Goal: Information Seeking & Learning: Learn about a topic

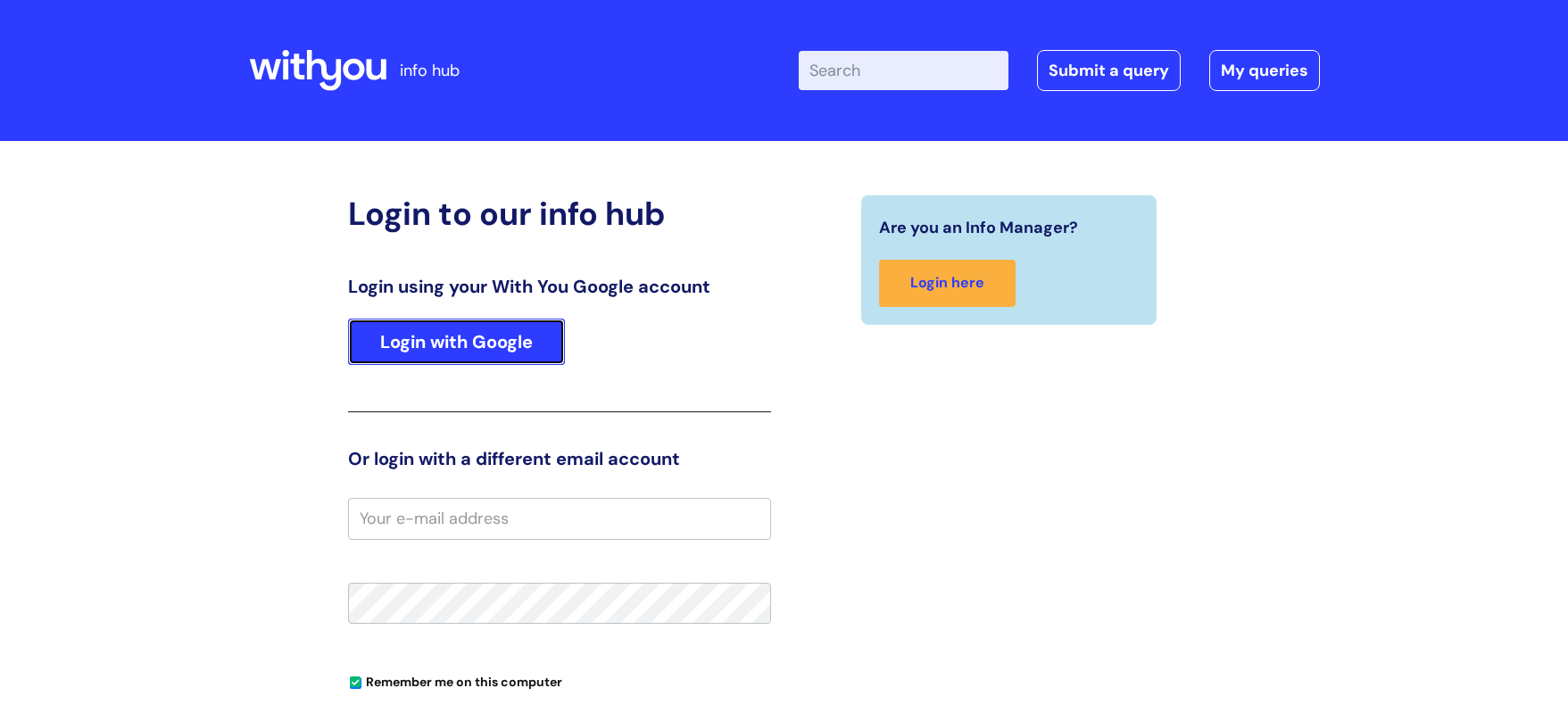
click at [441, 333] on link "Login with Google" at bounding box center [456, 342] width 217 height 46
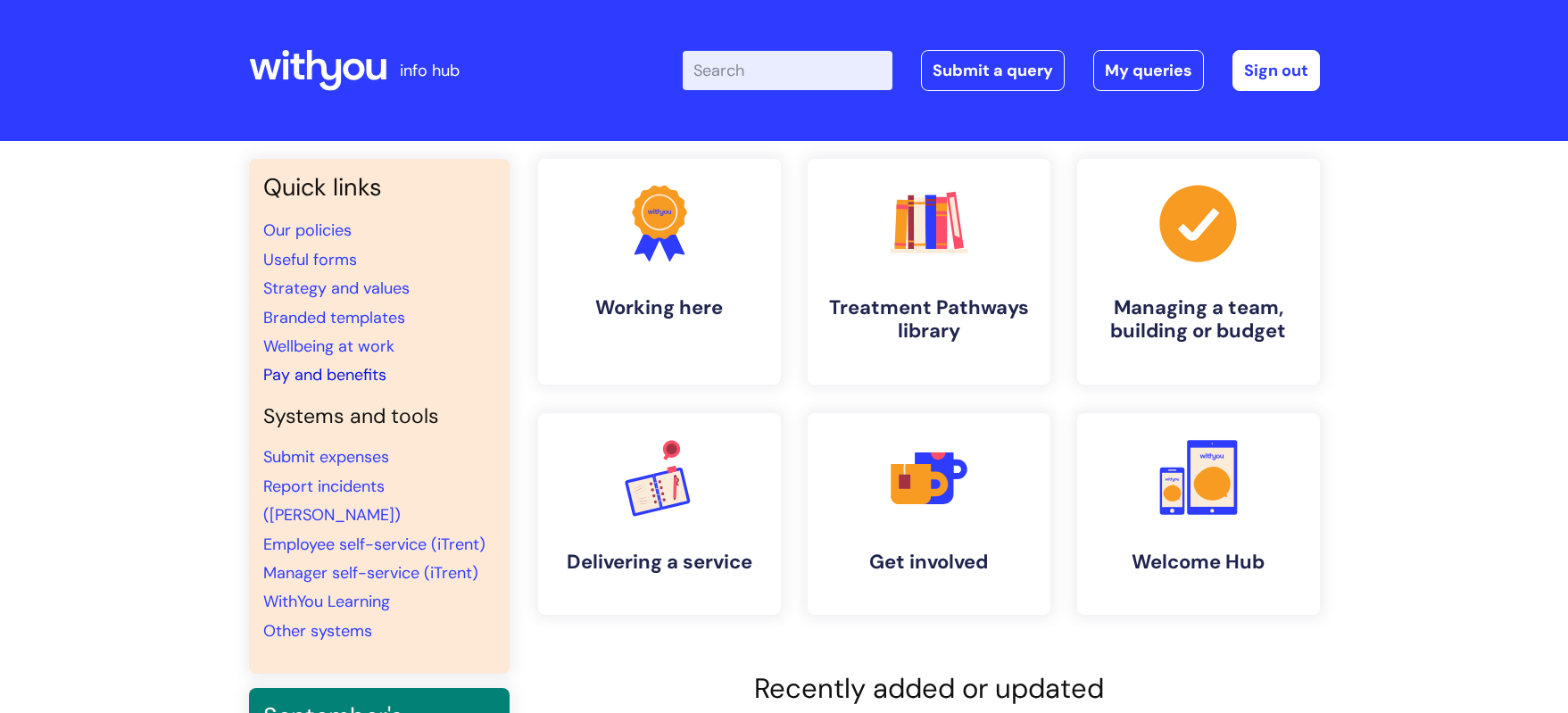
click at [317, 375] on link "Pay and benefits" at bounding box center [325, 375] width 123 height 21
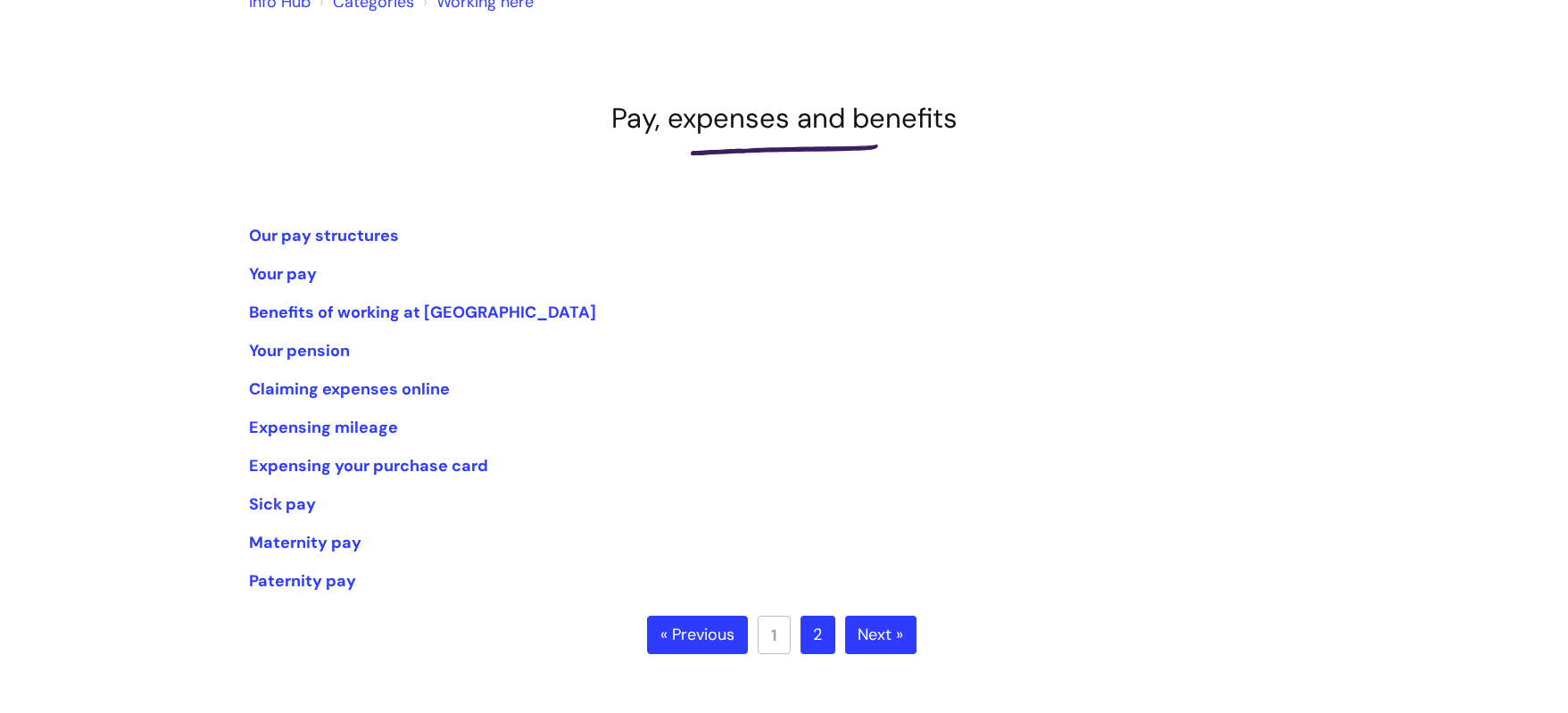
scroll to position [267, 0]
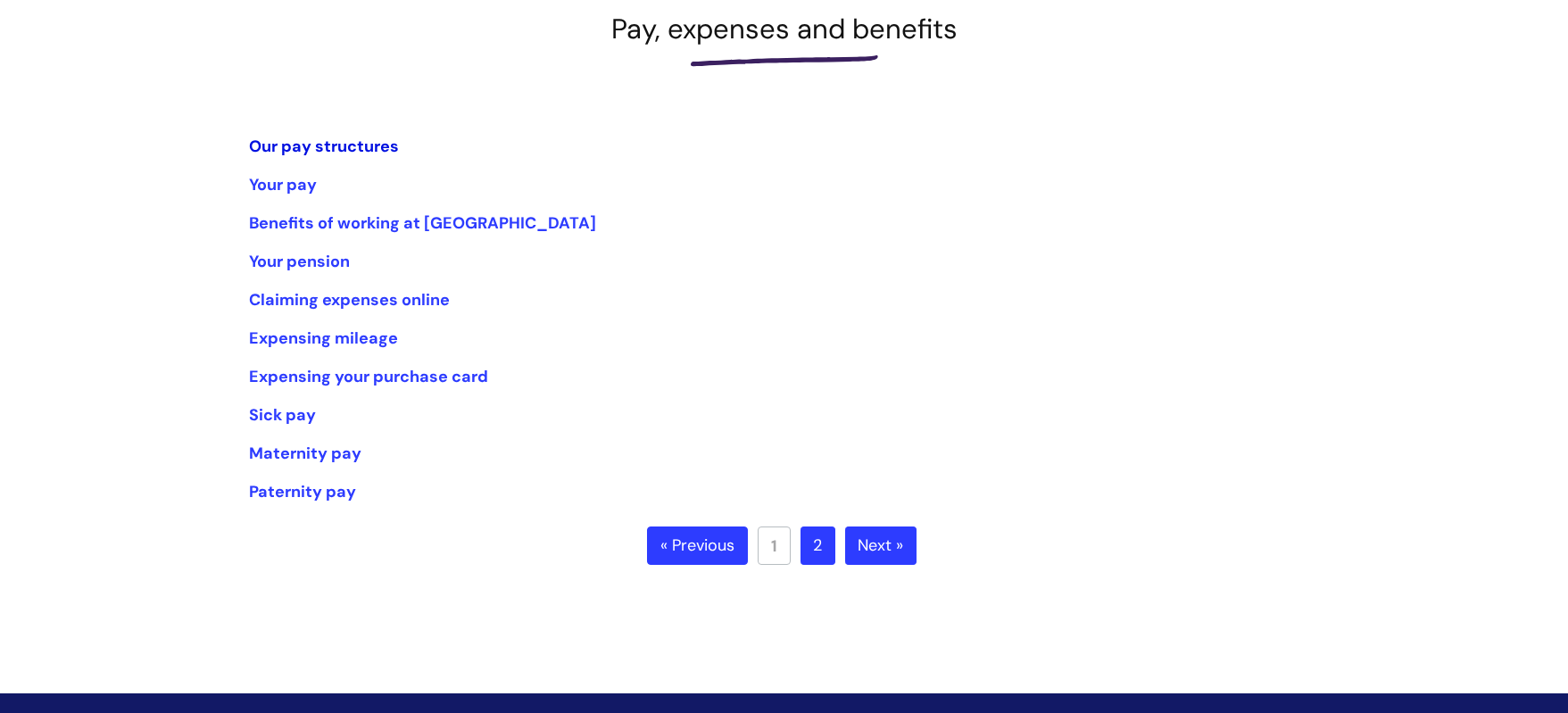
click at [356, 144] on link "Our pay structures" at bounding box center [324, 146] width 150 height 21
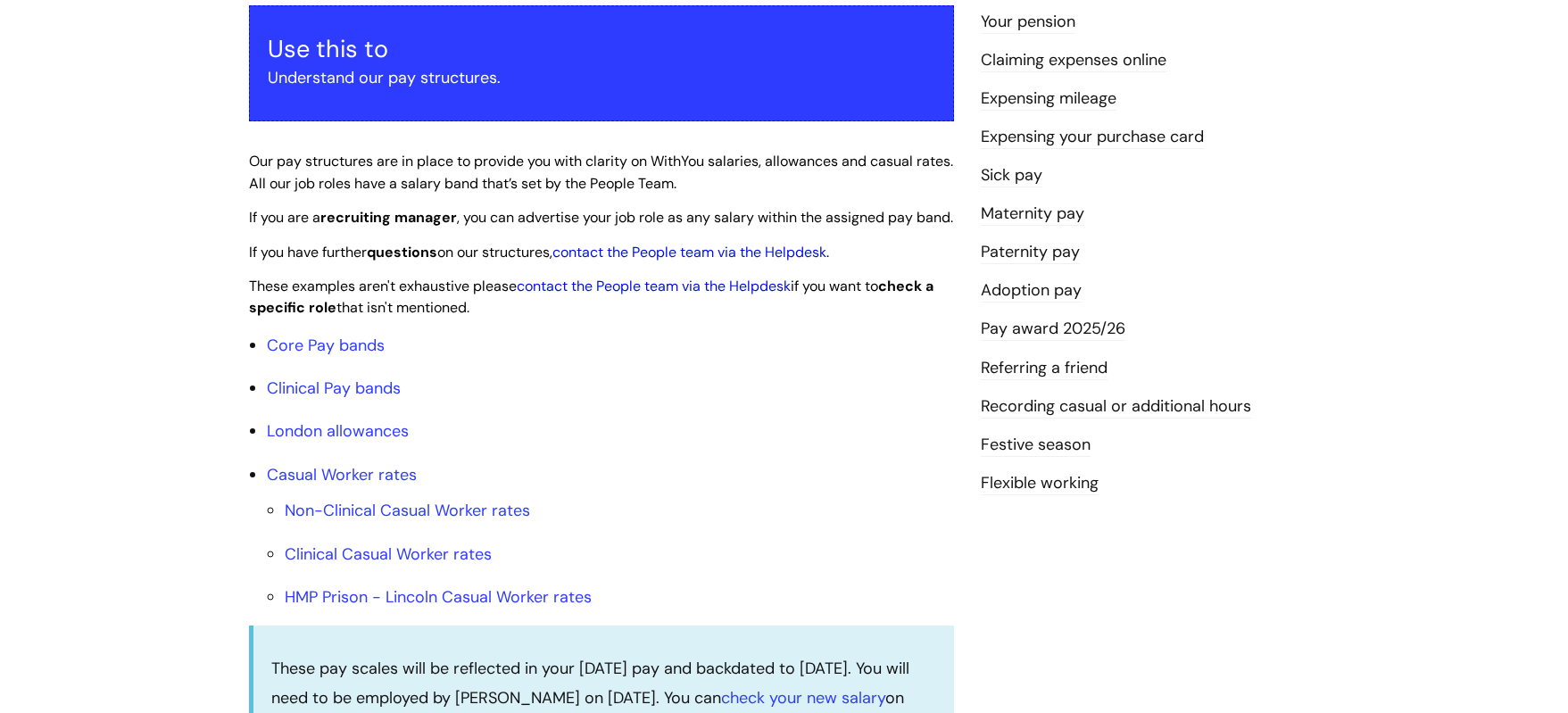
scroll to position [356, 0]
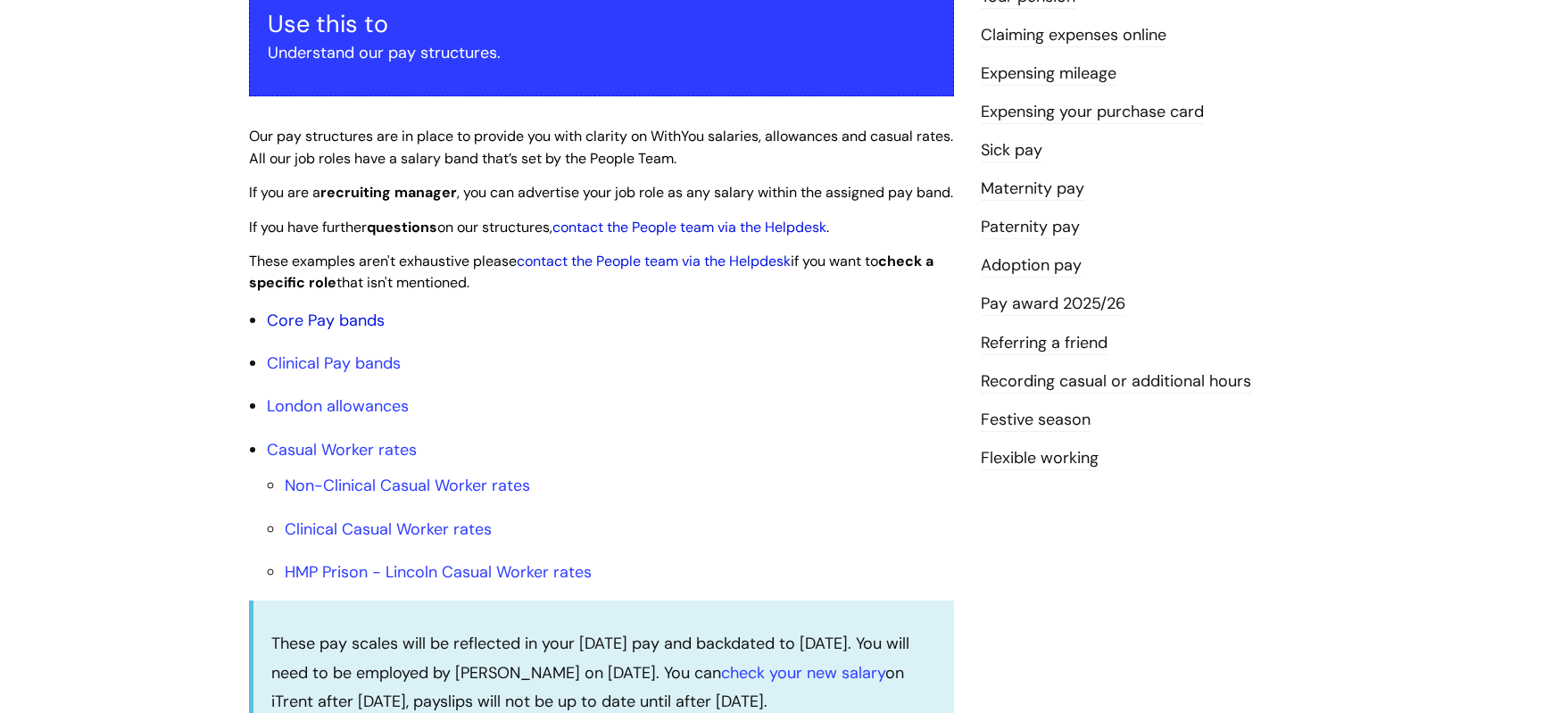
click at [323, 331] on link "Core Pay bands" at bounding box center [326, 321] width 118 height 21
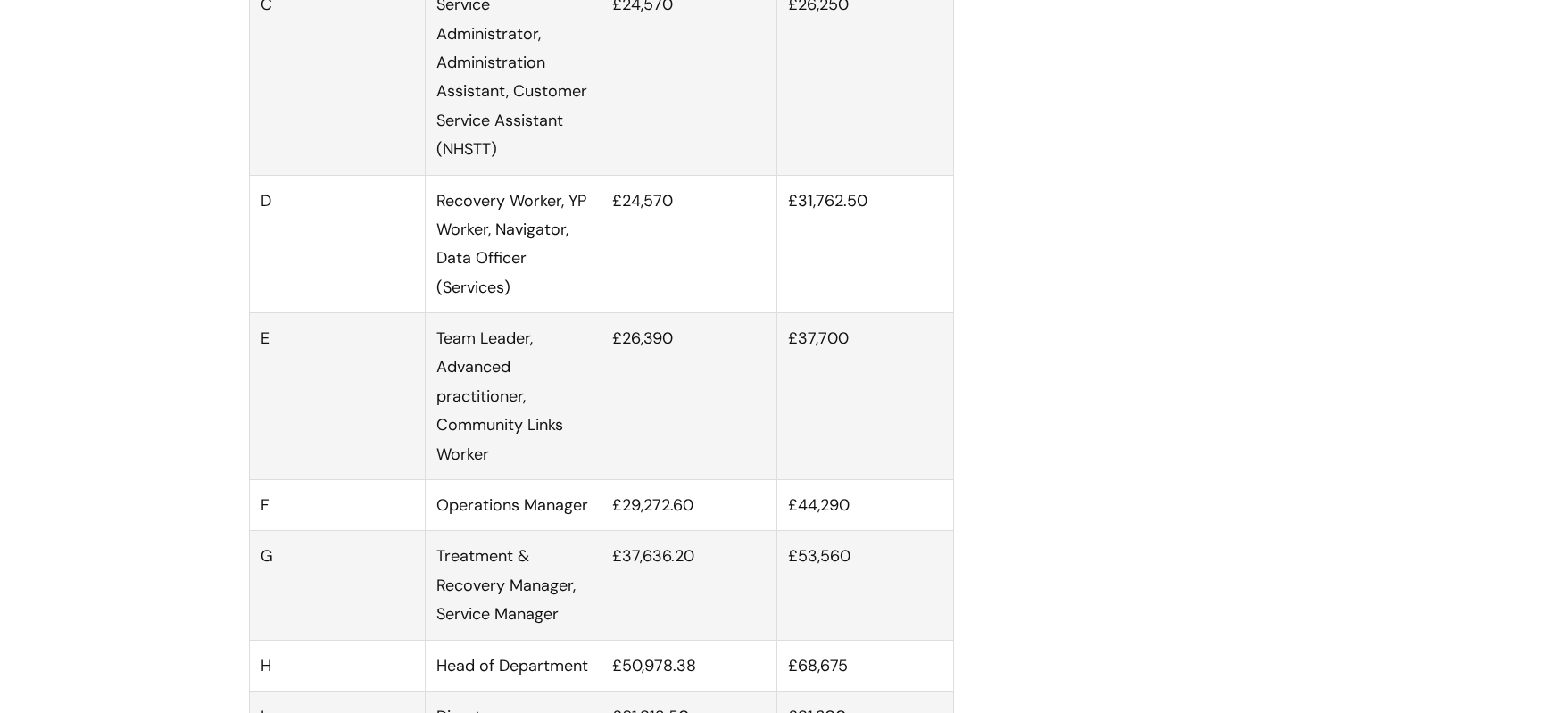
scroll to position [892, 0]
